Goal: Task Accomplishment & Management: Manage account settings

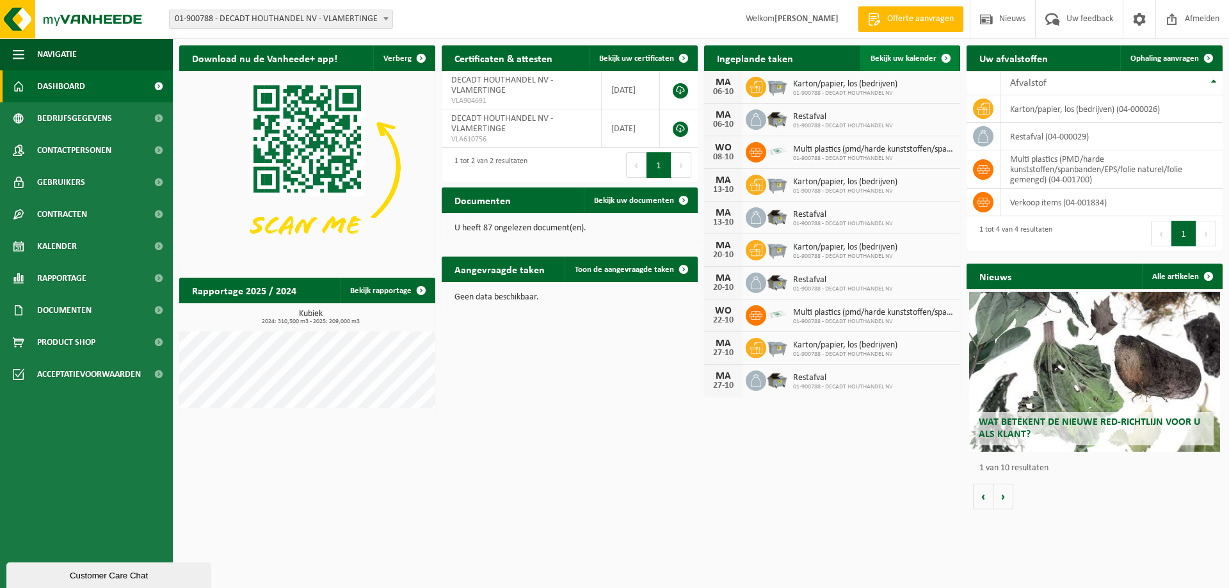
click at [891, 61] on span "Bekijk uw kalender" at bounding box center [903, 58] width 66 height 8
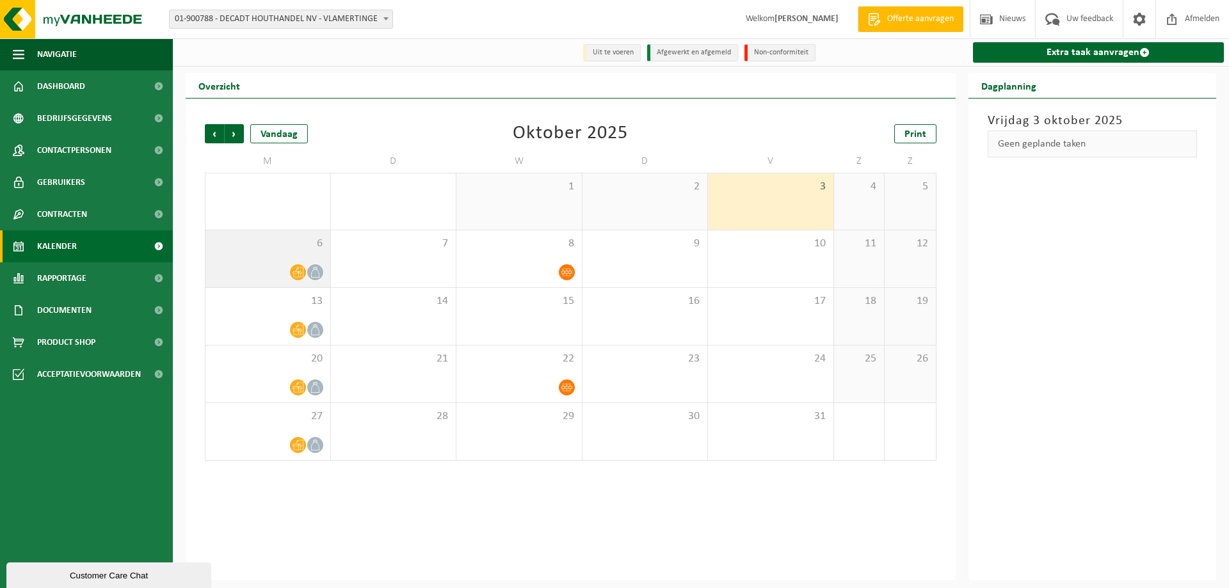
click at [236, 259] on div "6" at bounding box center [267, 258] width 125 height 57
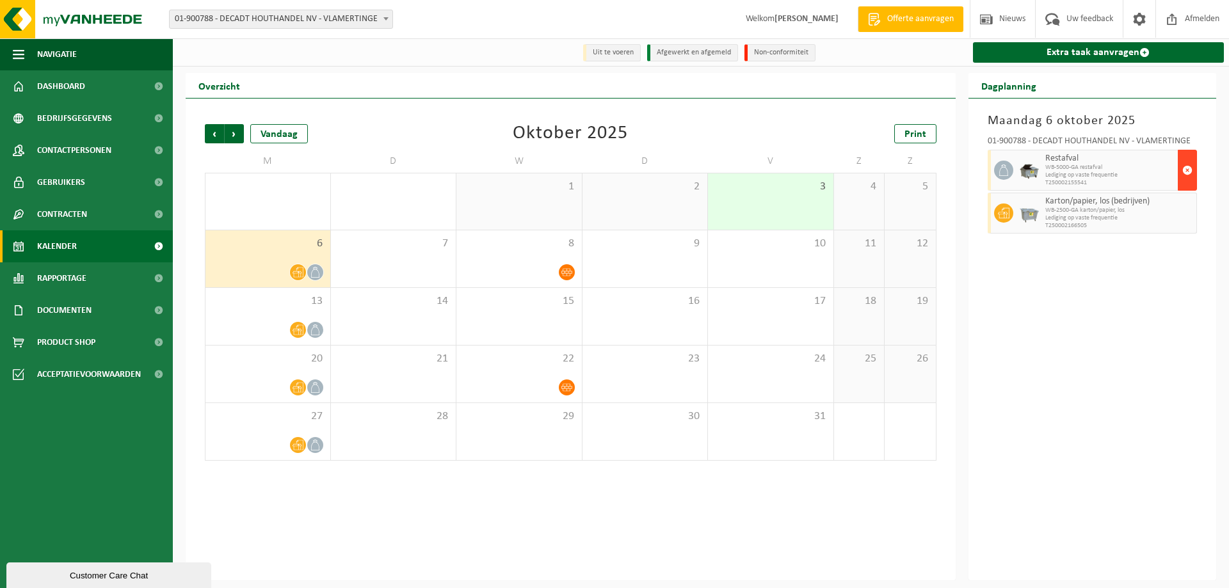
click at [1187, 171] on span "button" at bounding box center [1187, 170] width 10 height 26
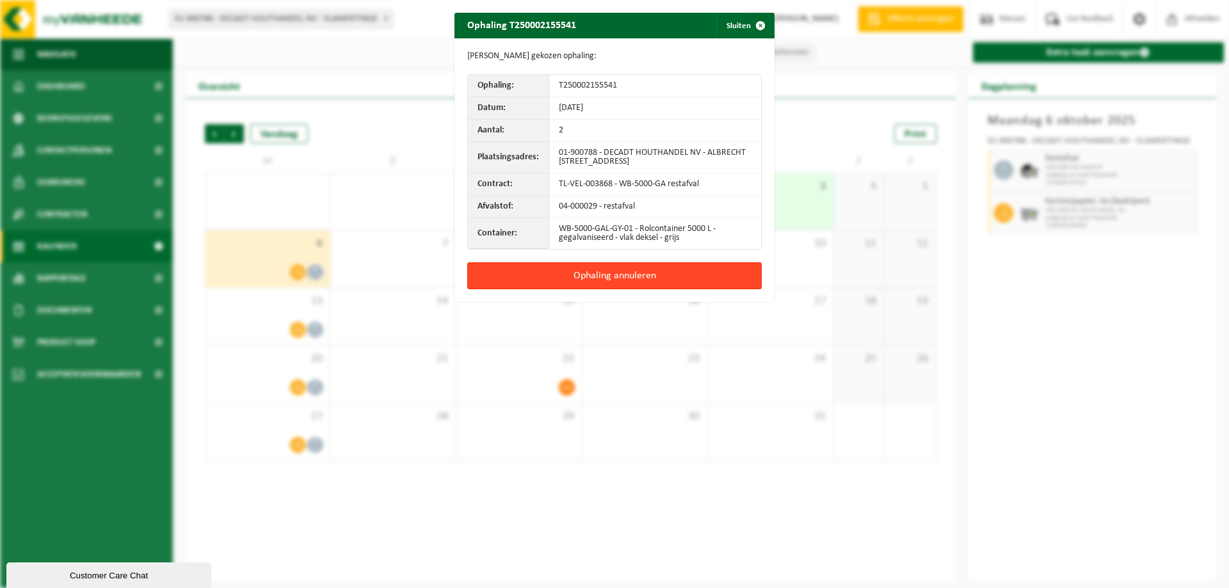
click at [593, 276] on button "Ophaling annuleren" at bounding box center [614, 275] width 294 height 27
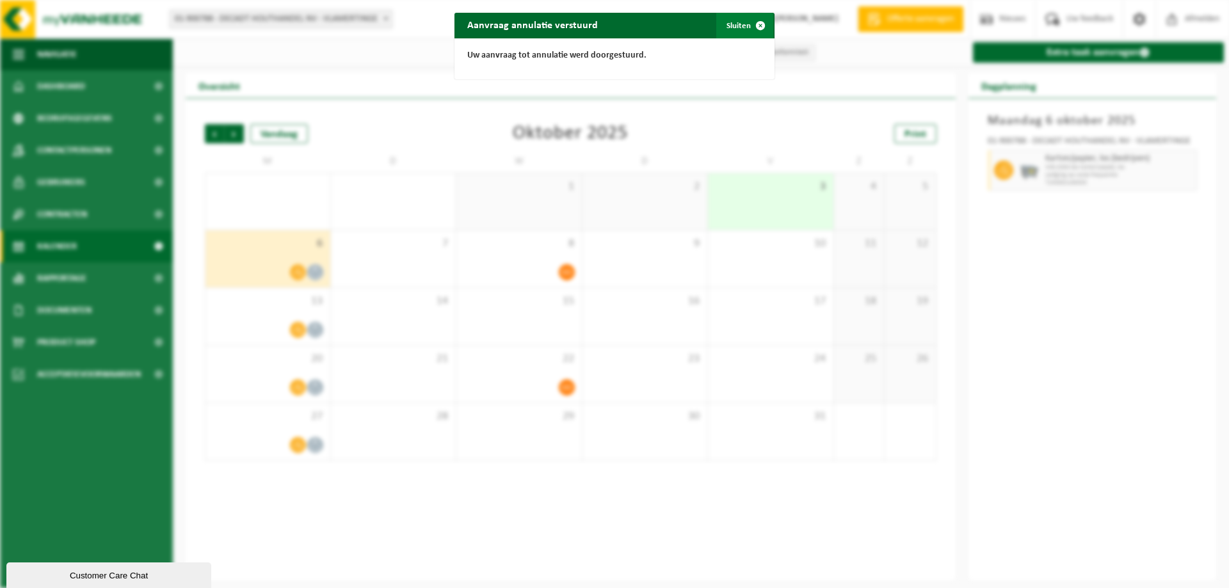
click at [739, 29] on button "Sluiten" at bounding box center [744, 26] width 57 height 26
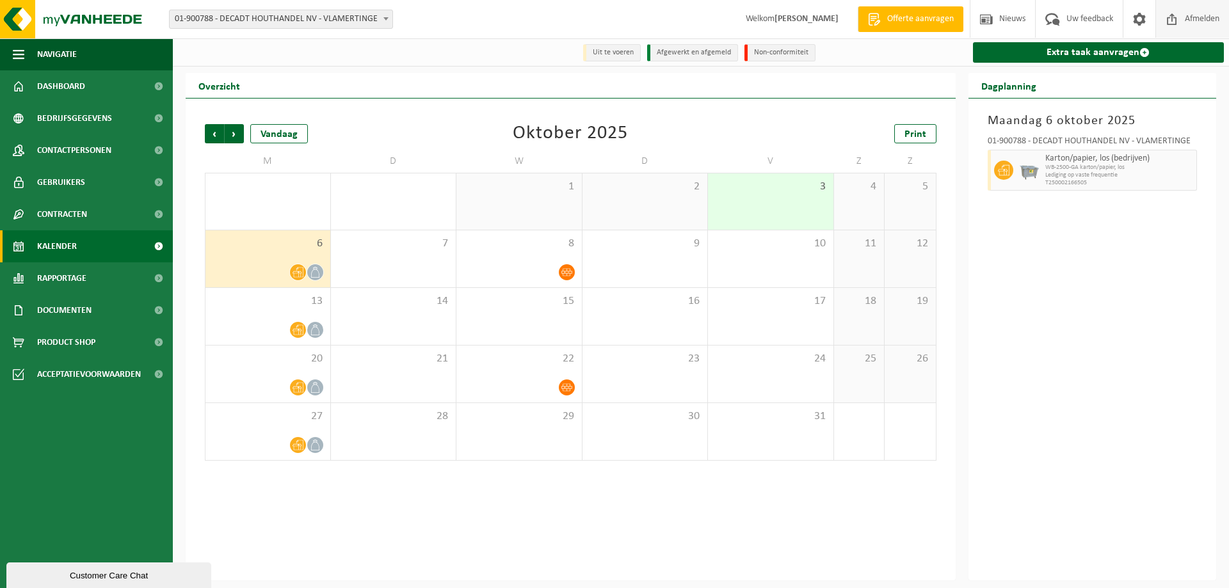
click at [1183, 19] on span "Afmelden" at bounding box center [1201, 19] width 41 height 38
